Goal: Task Accomplishment & Management: Use online tool/utility

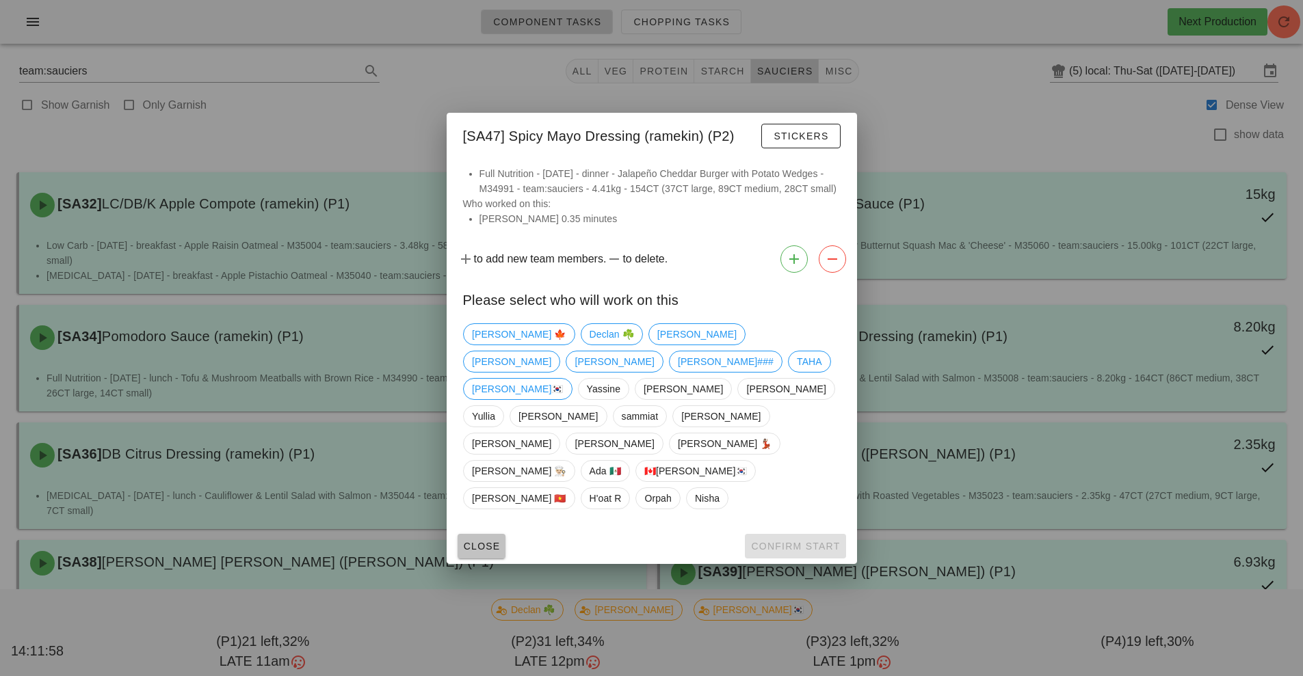
click at [482, 541] on span "Close" at bounding box center [482, 546] width 38 height 11
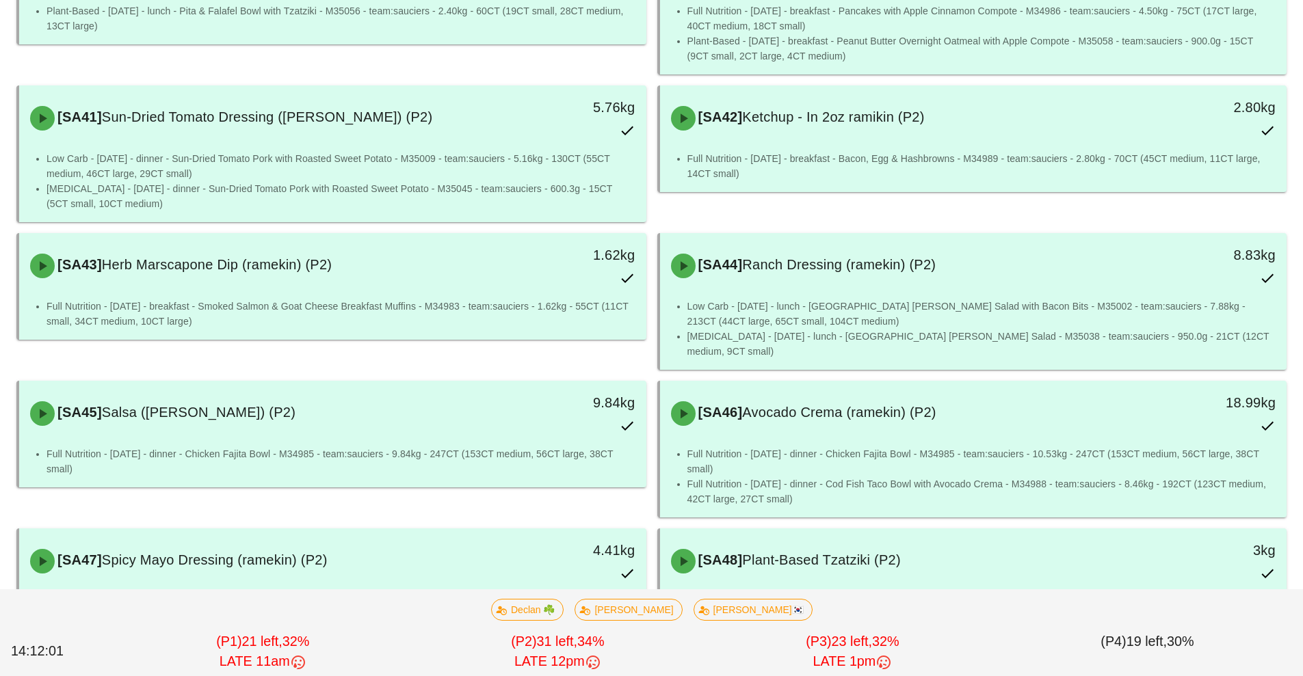
scroll to position [763, 0]
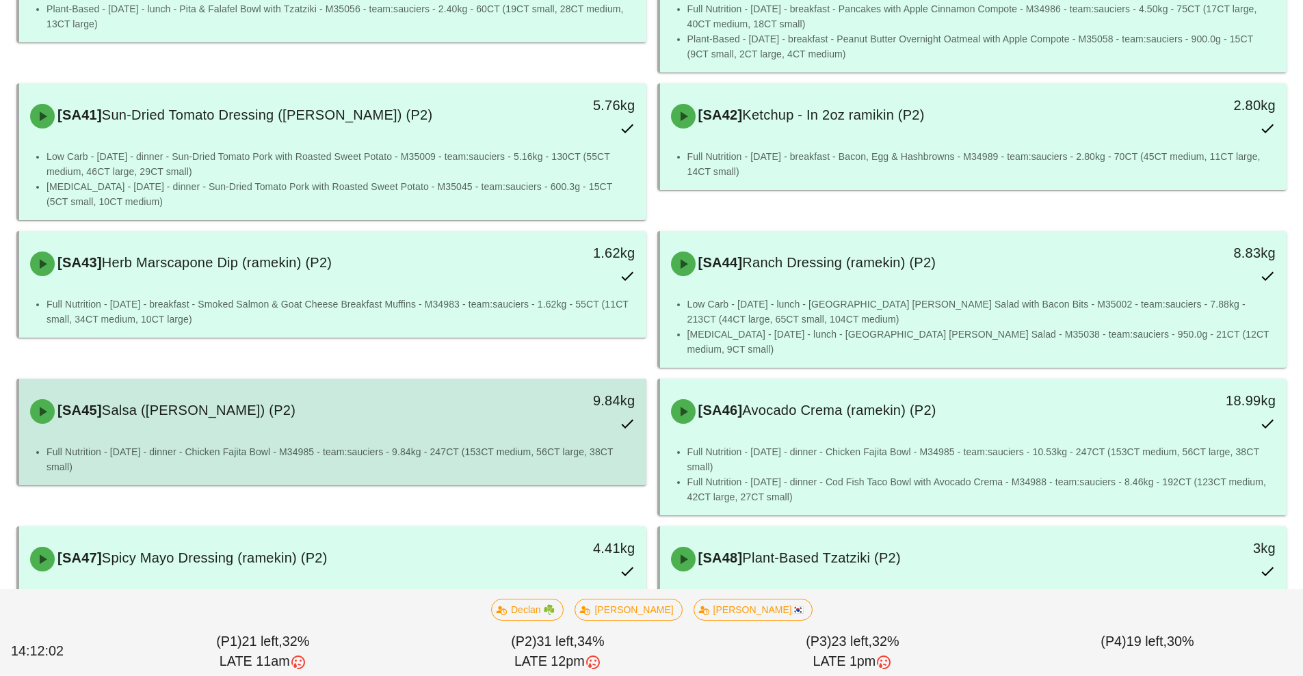
click at [482, 391] on div "[SA45] Salsa (ramekin) (P2)" at bounding box center [255, 411] width 466 height 41
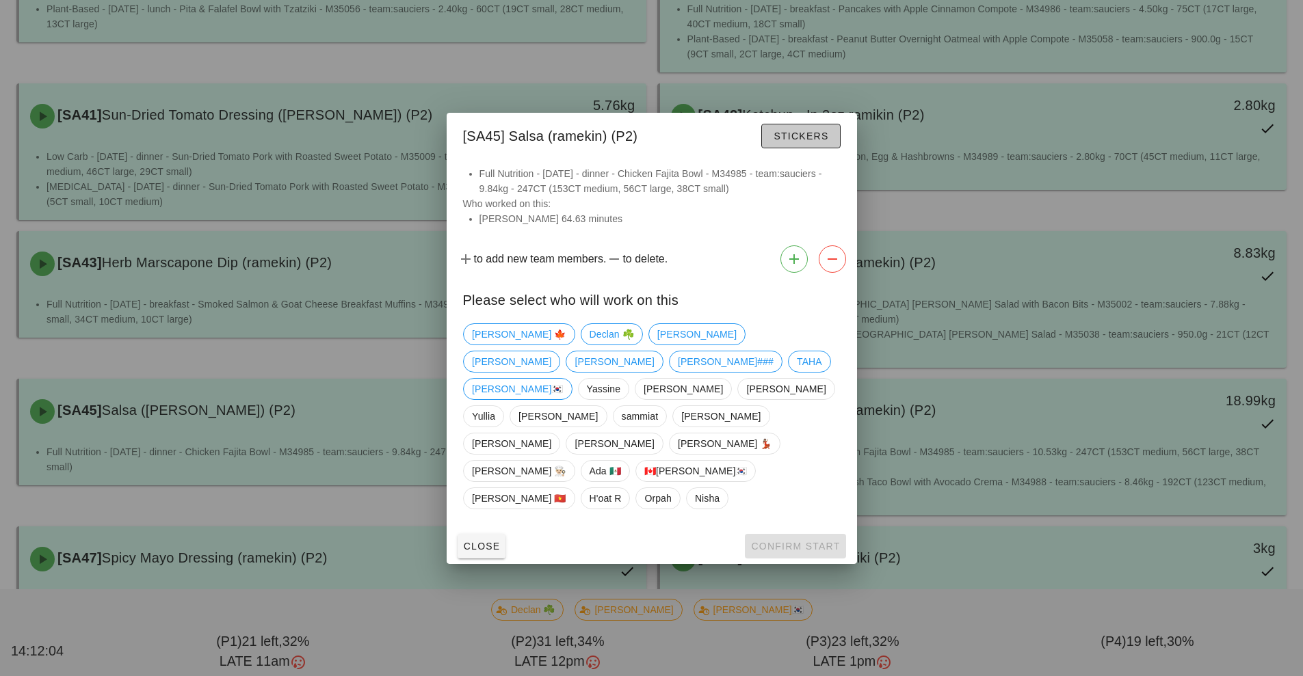
click at [813, 148] on button "Stickers" at bounding box center [800, 136] width 79 height 25
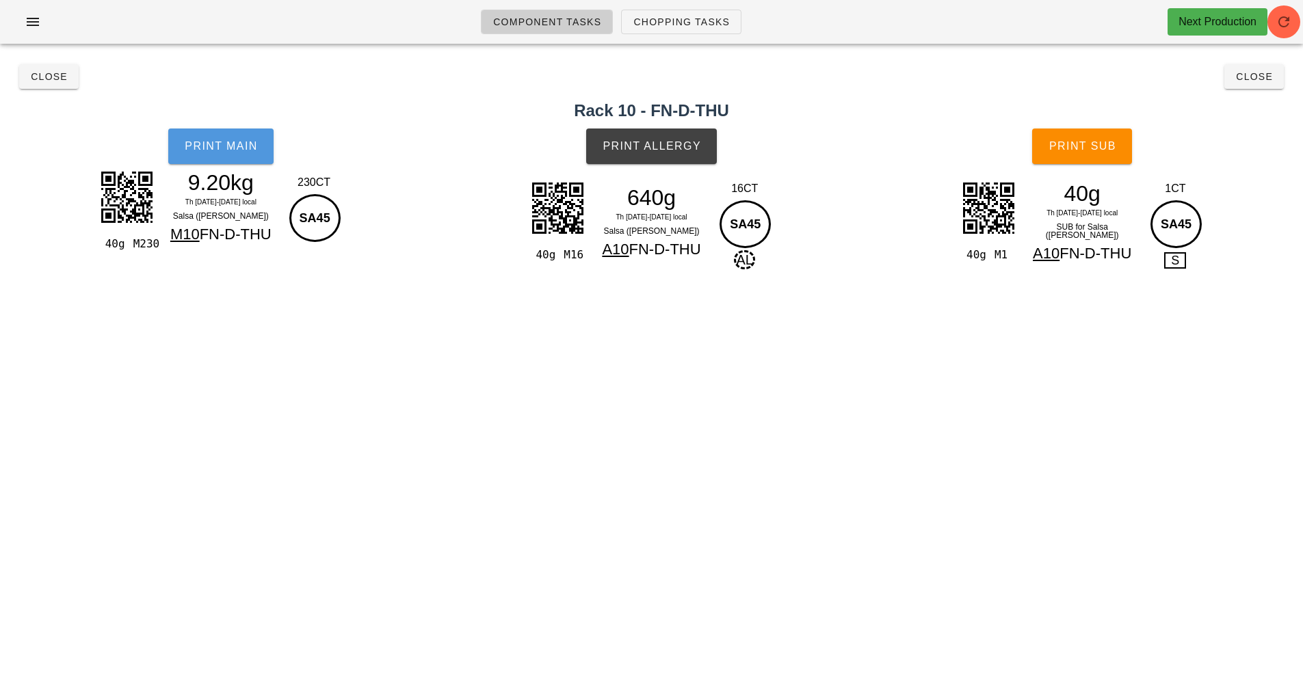
click at [237, 153] on button "Print Main" at bounding box center [220, 147] width 105 height 36
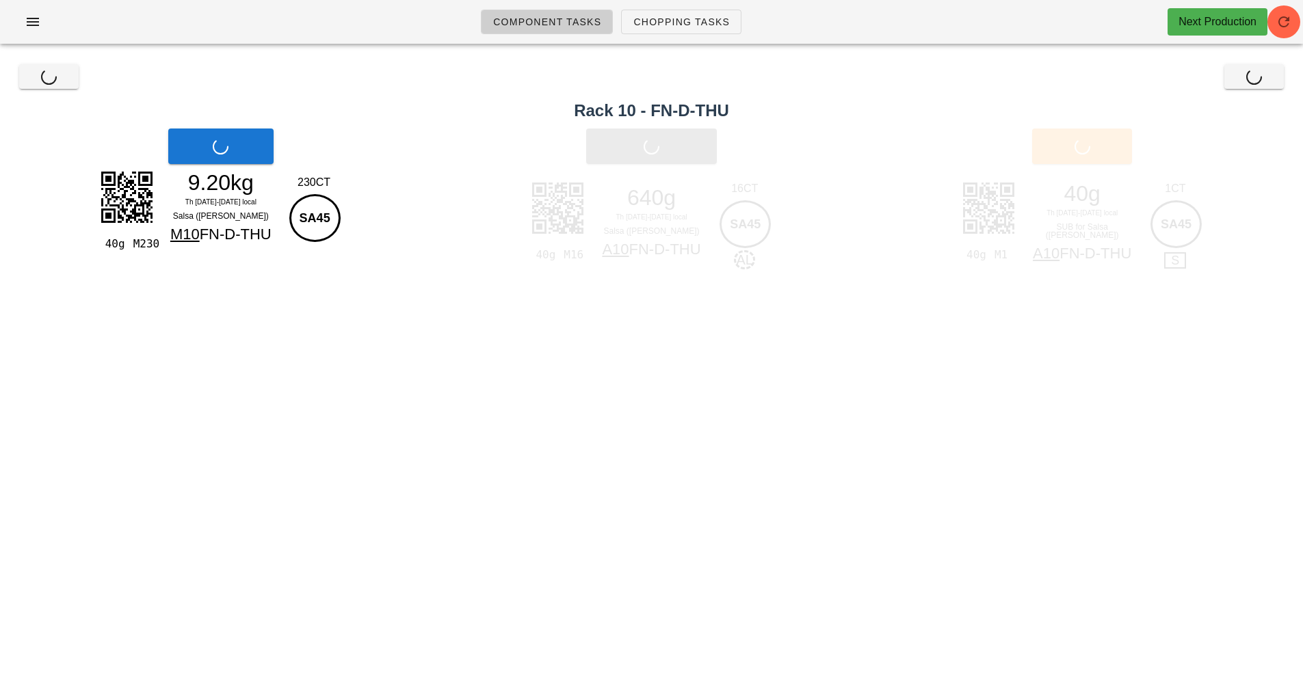
click at [250, 156] on div "Print Main" at bounding box center [221, 146] width 442 height 52
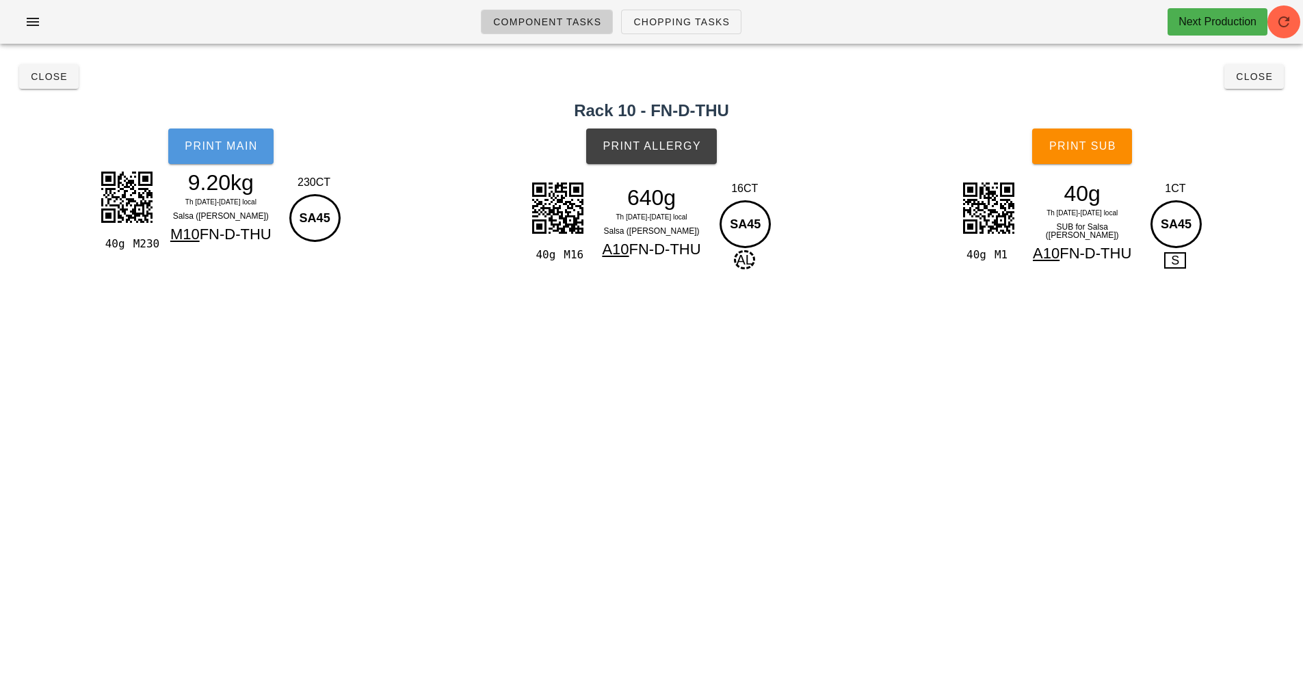
click at [226, 156] on button "Print Main" at bounding box center [220, 147] width 105 height 36
click at [226, 140] on span "Print Main" at bounding box center [221, 146] width 74 height 12
